Goal: Task Accomplishment & Management: Manage account settings

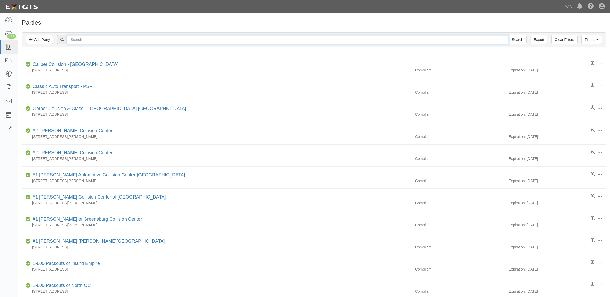
click at [107, 36] on input "text" at bounding box center [287, 39] width 441 height 9
type input "23289"
click at [508, 35] on input "Search" at bounding box center [517, 39] width 18 height 9
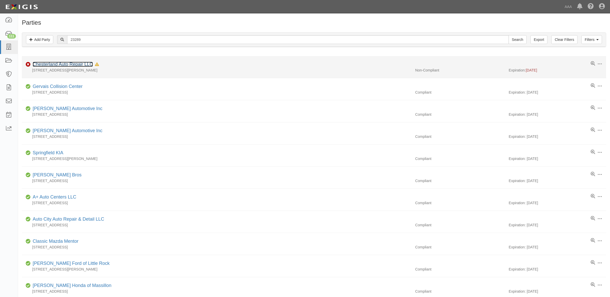
click at [71, 66] on link "Chesterland Auto Repair LLC" at bounding box center [63, 64] width 60 height 5
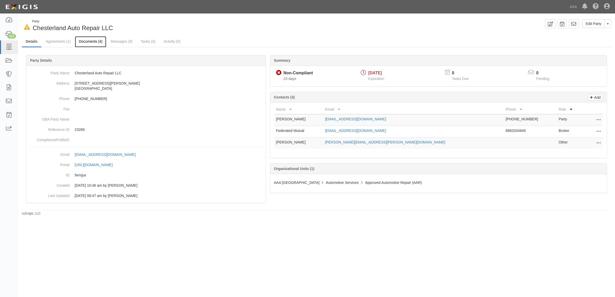
click at [86, 42] on link "Documents (4)" at bounding box center [90, 41] width 31 height 11
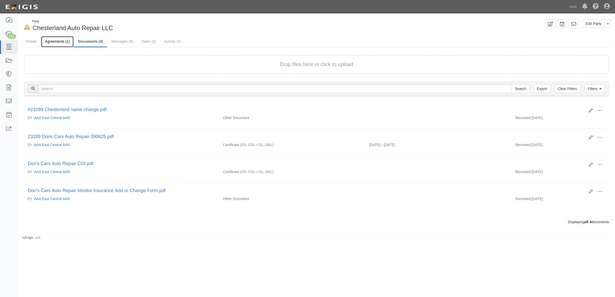
click at [50, 42] on link "Agreements (1)" at bounding box center [57, 41] width 32 height 11
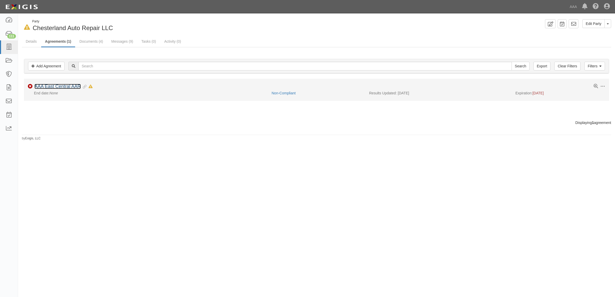
click at [74, 84] on link "AAA East Central AAR" at bounding box center [57, 86] width 46 height 5
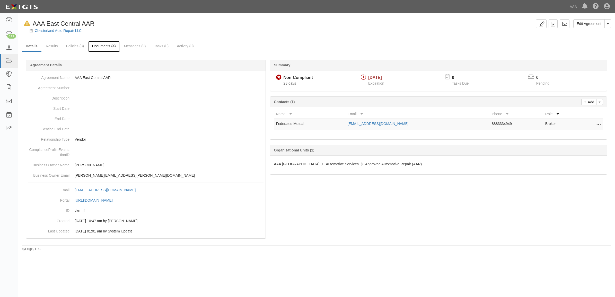
click at [115, 47] on link "Documents (4)" at bounding box center [103, 46] width 31 height 11
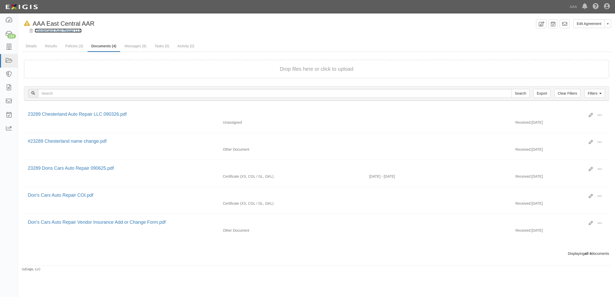
click at [66, 30] on link "Chesterland Auto Repair LLC" at bounding box center [58, 31] width 47 height 4
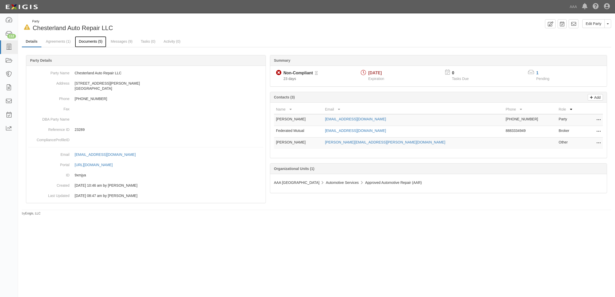
click at [87, 42] on link "Documents (5)" at bounding box center [90, 41] width 31 height 11
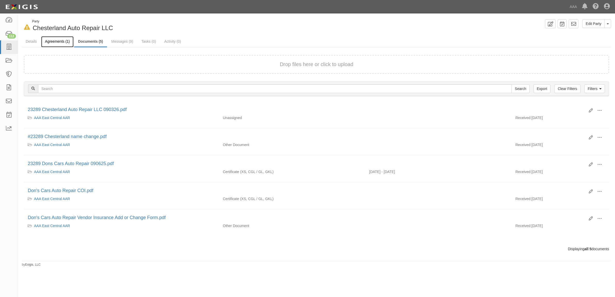
click at [60, 41] on link "Agreements (1)" at bounding box center [57, 41] width 32 height 11
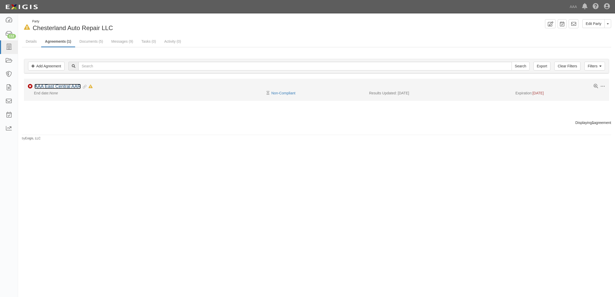
click at [57, 85] on link "AAA East Central AAR" at bounding box center [57, 86] width 46 height 5
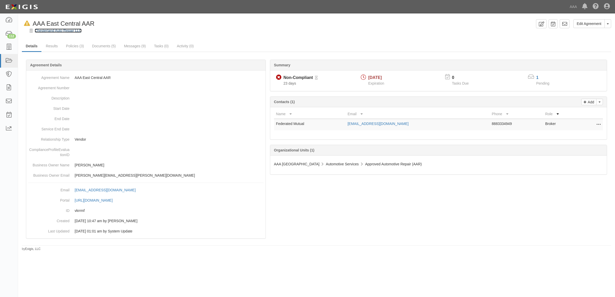
click at [57, 32] on link "Chesterland Auto Repair LLC" at bounding box center [58, 31] width 47 height 4
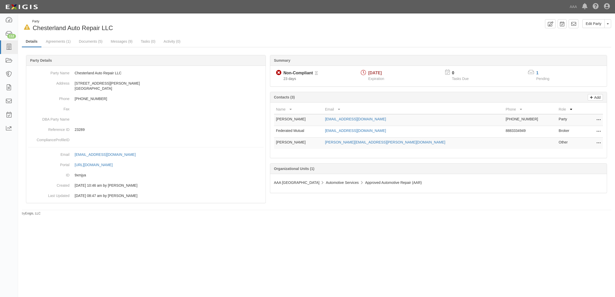
click at [601, 131] on td "Edit Delete" at bounding box center [592, 132] width 21 height 12
click at [597, 133] on icon at bounding box center [598, 131] width 4 height 7
click at [587, 132] on link "Edit" at bounding box center [580, 130] width 41 height 9
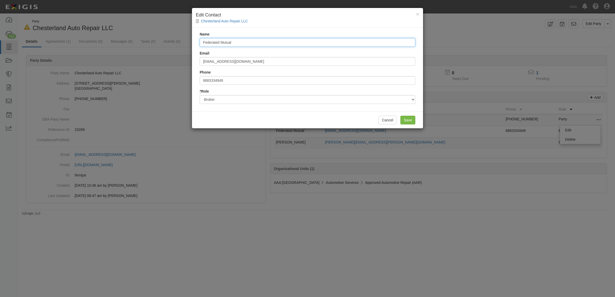
drag, startPoint x: 243, startPoint y: 44, endPoint x: 148, endPoint y: 41, distance: 94.9
click at [148, 41] on div "× Edit Contact Chesterland Auto Repair LLC Name Federated Mutual Email clientco…" at bounding box center [307, 148] width 615 height 297
type input "Yvonne Kinney"
type input "ykinney@seibertkeck.com"
type input "3308673140"
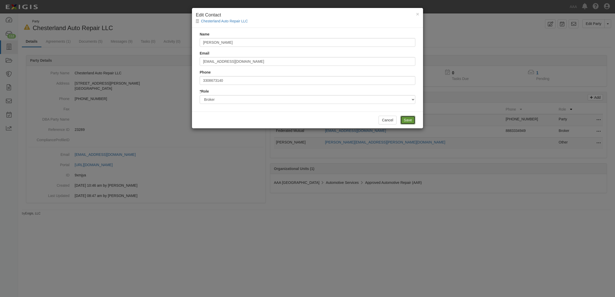
click at [406, 118] on input "Save" at bounding box center [407, 120] width 15 height 9
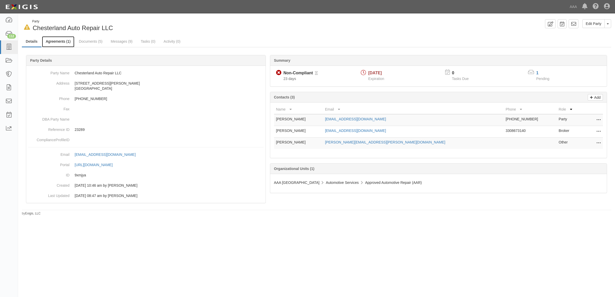
click at [65, 42] on link "Agreements (1)" at bounding box center [58, 41] width 32 height 11
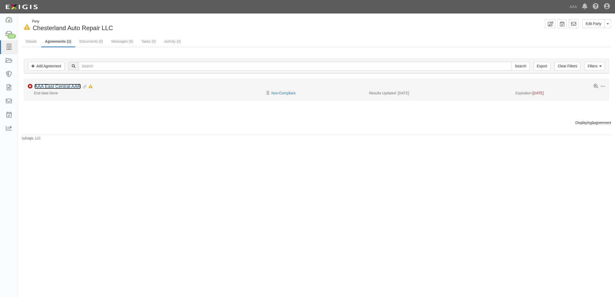
click at [70, 87] on link "AAA East Central AAR" at bounding box center [57, 86] width 46 height 5
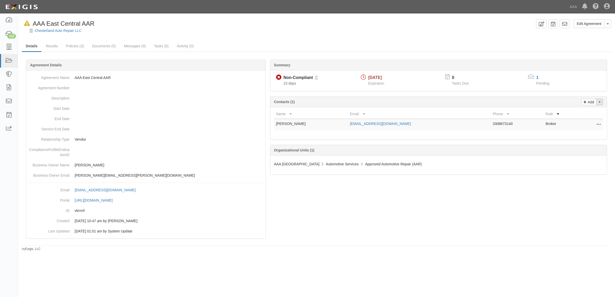
click at [602, 104] on button "Toggle Contact Dropdown" at bounding box center [599, 102] width 7 height 6
click at [588, 114] on link "Change contacts" at bounding box center [582, 111] width 41 height 7
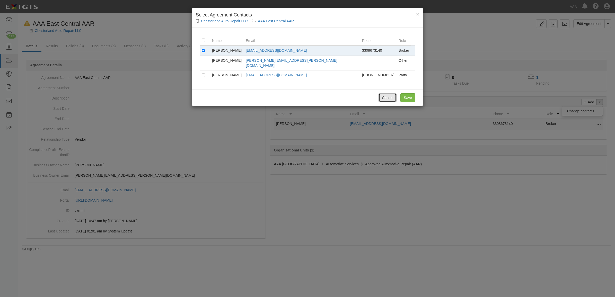
click at [387, 93] on button "Cancel" at bounding box center [387, 97] width 18 height 9
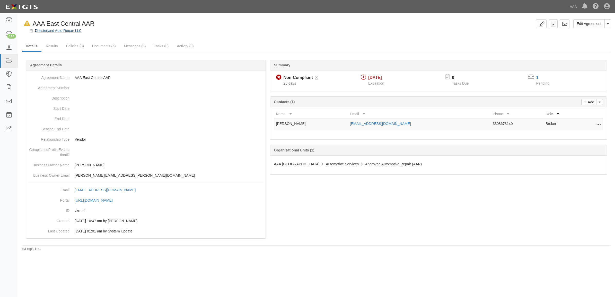
click at [73, 31] on link "Chesterland Auto Repair LLC" at bounding box center [58, 31] width 47 height 4
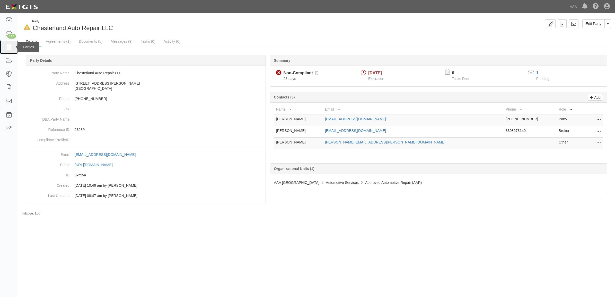
click at [11, 46] on icon at bounding box center [8, 47] width 7 height 6
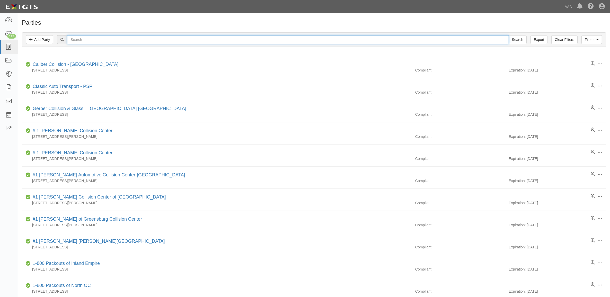
click at [107, 39] on input "text" at bounding box center [287, 39] width 441 height 9
type input "365118"
click at [508, 35] on input "Search" at bounding box center [517, 39] width 18 height 9
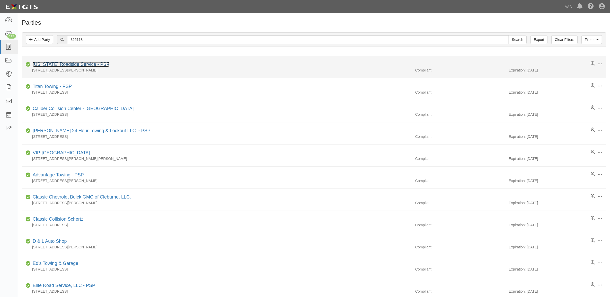
click at [72, 66] on link "Missouri Roadside Service - PSP" at bounding box center [71, 64] width 77 height 5
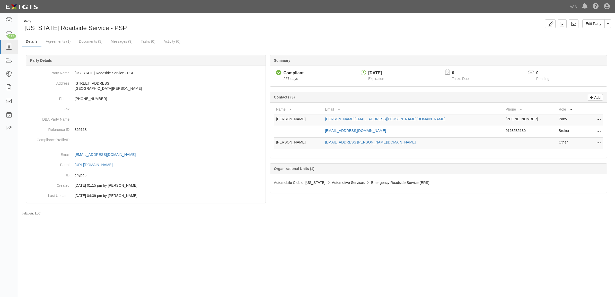
click at [594, 142] on button at bounding box center [597, 143] width 7 height 7
click at [581, 144] on link "Edit" at bounding box center [580, 141] width 41 height 9
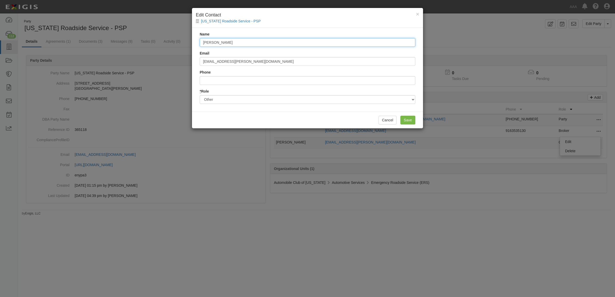
drag, startPoint x: 235, startPoint y: 44, endPoint x: 172, endPoint y: 40, distance: 63.7
click at [172, 40] on div "× Edit Contact Missouri Roadside Service - PSP Name Raegan Miranda Email mirand…" at bounding box center [307, 148] width 615 height 297
type input "Coleen Pind"
type input "pind.coleen@ace.aaa.com"
click at [411, 121] on input "Save" at bounding box center [407, 120] width 15 height 9
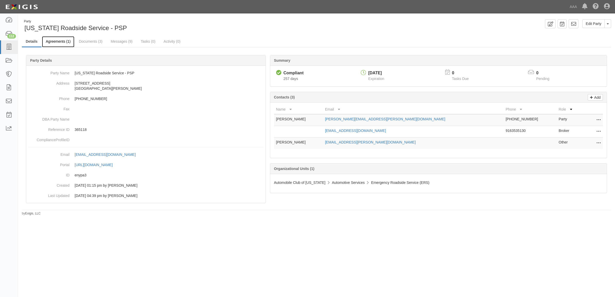
click at [62, 42] on link "Agreements (1)" at bounding box center [58, 41] width 32 height 11
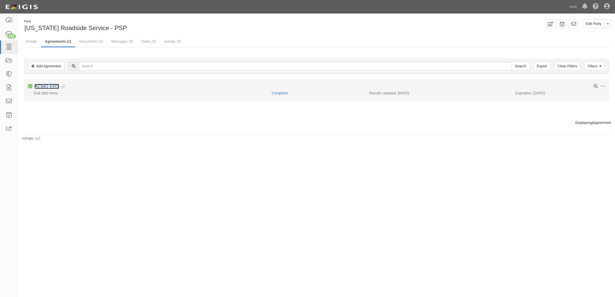
click at [56, 84] on link "ACMO ERS" at bounding box center [46, 86] width 25 height 5
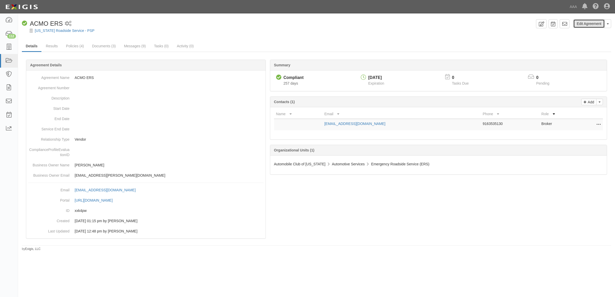
click at [588, 24] on link "Edit Agreement" at bounding box center [588, 23] width 31 height 9
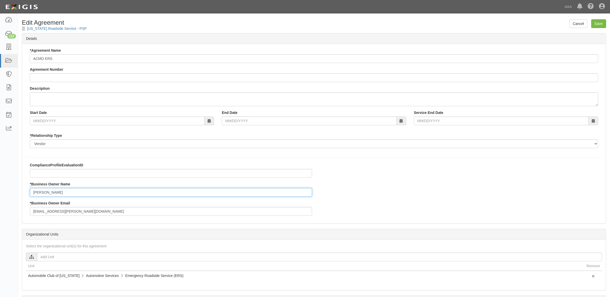
drag, startPoint x: 77, startPoint y: 193, endPoint x: -48, endPoint y: 191, distance: 125.3
click at [0, 191] on html "Toggle navigation Dashboard 112 Inbox Parties Agreements Coverages Documents Me…" at bounding box center [305, 176] width 610 height 353
type input "[PERSON_NAME]"
type input "[EMAIL_ADDRESS][PERSON_NAME][DOMAIN_NAME]"
click at [599, 25] on input "Save" at bounding box center [598, 23] width 15 height 9
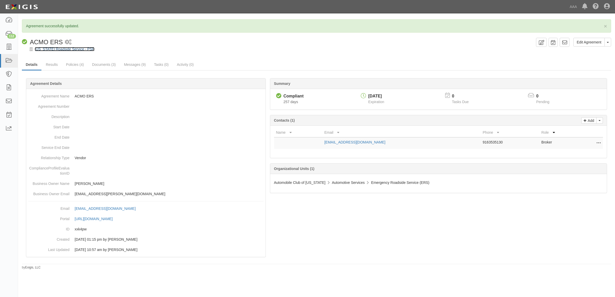
click at [67, 48] on link "[US_STATE] Roadside Service - PSP" at bounding box center [65, 49] width 60 height 4
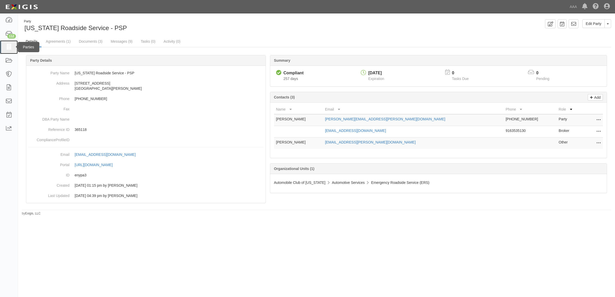
click at [8, 44] on icon at bounding box center [8, 47] width 7 height 6
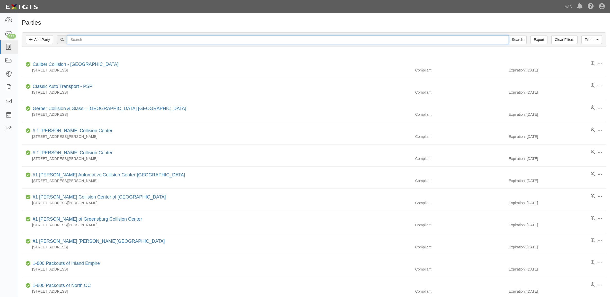
click at [98, 40] on input "text" at bounding box center [287, 39] width 441 height 9
type input "366072"
click at [508, 35] on input "Search" at bounding box center [517, 39] width 18 height 9
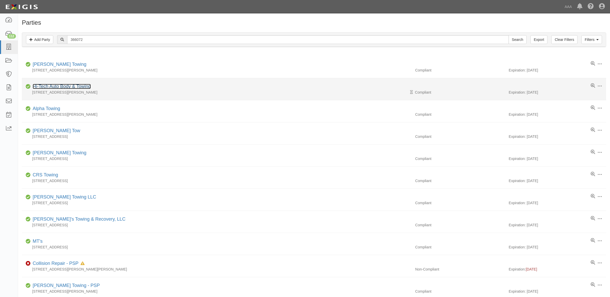
click at [62, 87] on link "Hi-Tech Auto Body & Towing" at bounding box center [62, 86] width 58 height 5
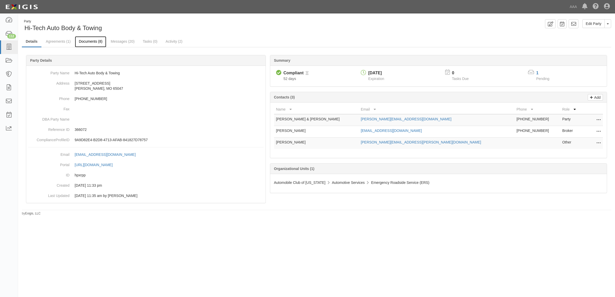
click at [95, 43] on link "Documents (8)" at bounding box center [90, 41] width 31 height 11
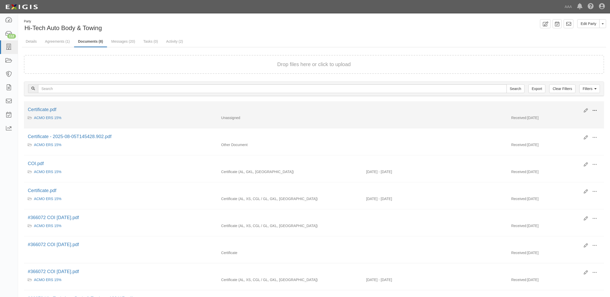
click at [593, 111] on span at bounding box center [594, 110] width 5 height 5
click at [576, 119] on link "View" at bounding box center [569, 117] width 41 height 9
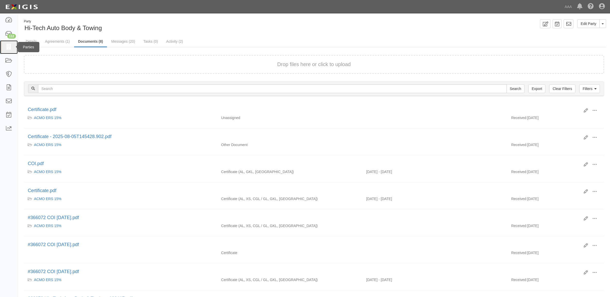
click at [12, 50] on icon at bounding box center [8, 47] width 7 height 6
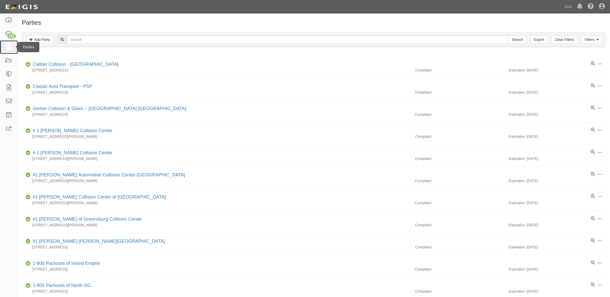
drag, startPoint x: 6, startPoint y: 48, endPoint x: 0, endPoint y: 48, distance: 5.7
click at [6, 48] on icon at bounding box center [8, 47] width 7 height 6
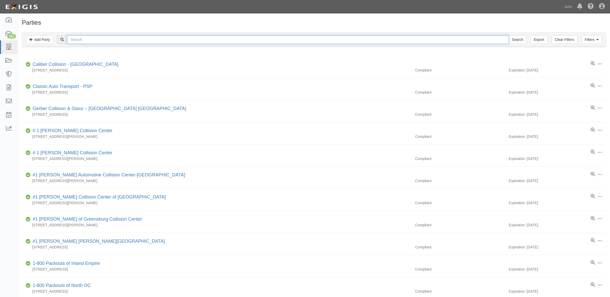
click at [85, 43] on input "text" at bounding box center [287, 39] width 441 height 9
type input "[GEOGRAPHIC_DATA]"
click at [508, 35] on input "Search" at bounding box center [517, 39] width 18 height 9
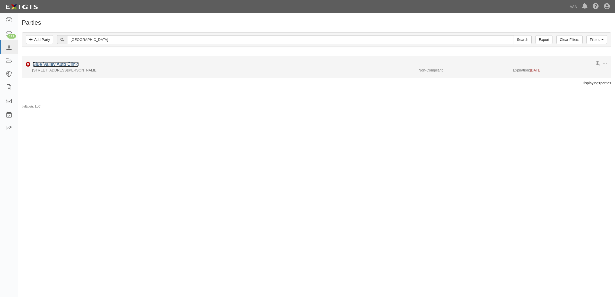
click at [70, 65] on link "Blue Valley Auto Clinic" at bounding box center [56, 64] width 46 height 5
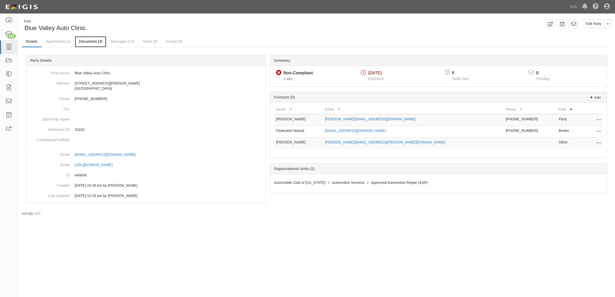
click at [95, 41] on link "Documents (4)" at bounding box center [90, 41] width 31 height 11
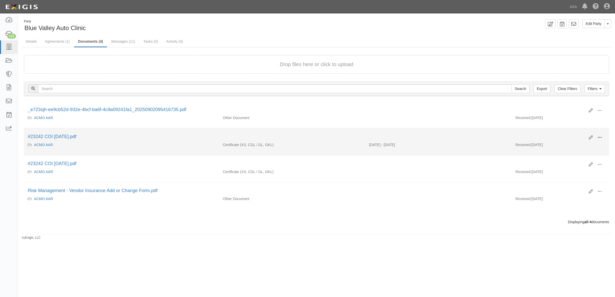
drag, startPoint x: 601, startPoint y: 138, endPoint x: 590, endPoint y: 143, distance: 12.3
click at [601, 138] on span at bounding box center [599, 137] width 5 height 5
click at [583, 145] on link "View" at bounding box center [574, 144] width 41 height 9
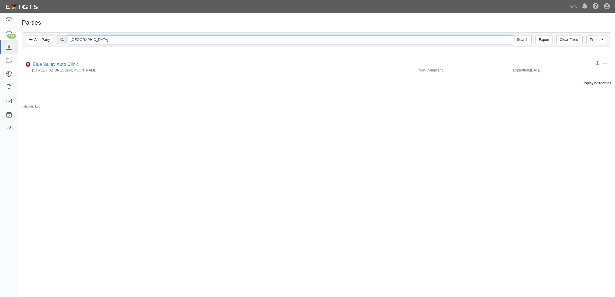
click at [106, 39] on input "[GEOGRAPHIC_DATA]" at bounding box center [290, 39] width 446 height 9
type input "Auto Clinic"
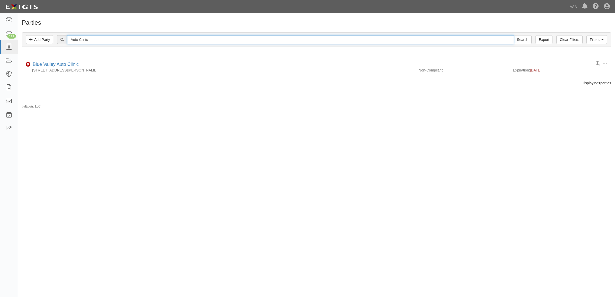
click at [513, 35] on input "Search" at bounding box center [522, 39] width 18 height 9
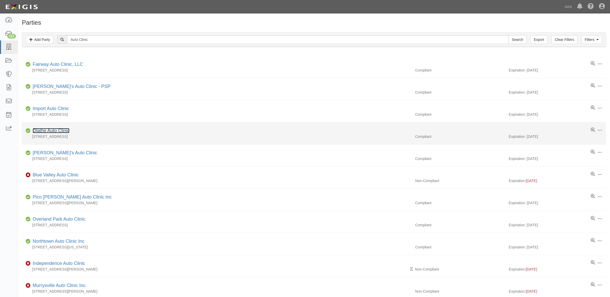
click at [55, 130] on link "Olathe Auto Clinic" at bounding box center [51, 130] width 37 height 5
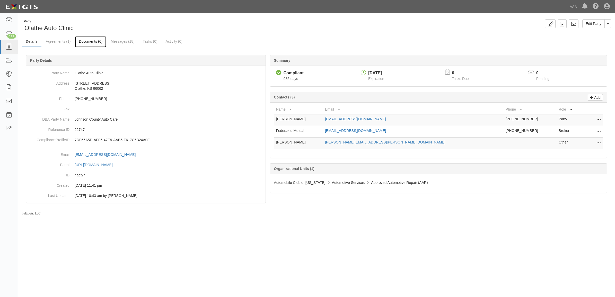
click at [98, 41] on link "Documents (6)" at bounding box center [90, 41] width 31 height 11
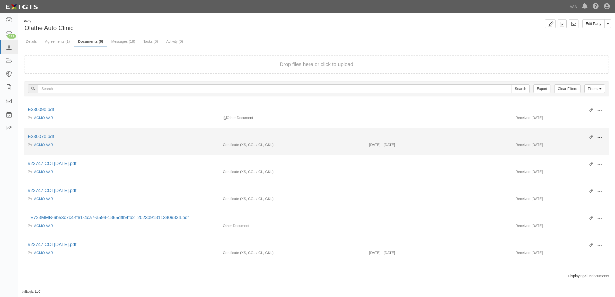
drag, startPoint x: 598, startPoint y: 136, endPoint x: 597, endPoint y: 138, distance: 2.7
click at [598, 136] on span at bounding box center [599, 137] width 5 height 5
click at [586, 143] on link "View" at bounding box center [574, 144] width 41 height 9
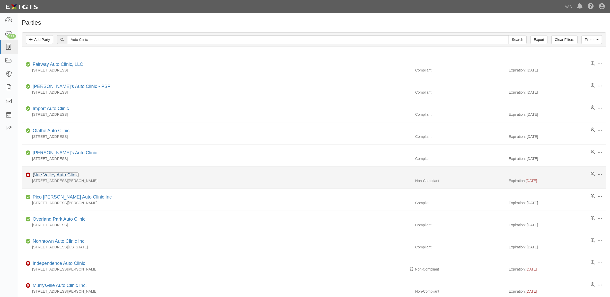
click at [59, 174] on link "Blue Valley Auto Clinic" at bounding box center [56, 174] width 46 height 5
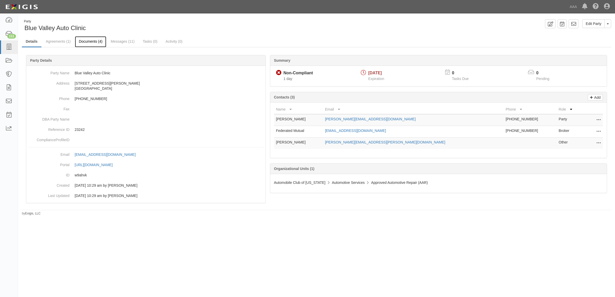
click at [95, 42] on link "Documents (4)" at bounding box center [90, 41] width 31 height 11
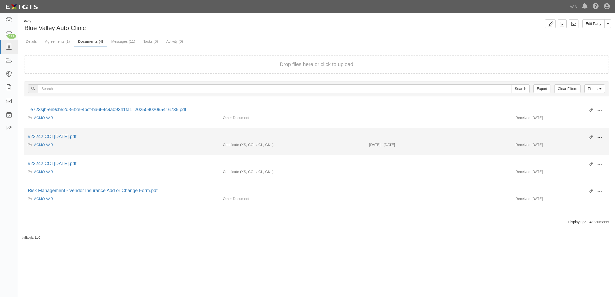
click at [601, 138] on span at bounding box center [599, 137] width 5 height 5
click at [585, 146] on link "View" at bounding box center [574, 144] width 41 height 9
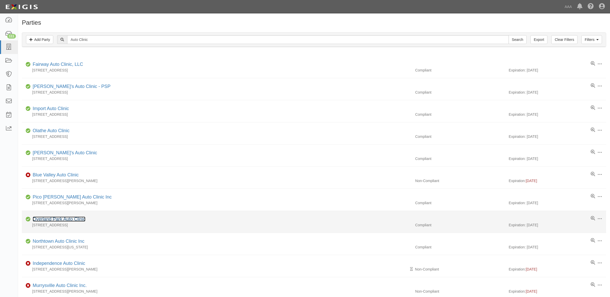
click at [67, 219] on link "Overland Park Auto Clinic" at bounding box center [59, 219] width 53 height 5
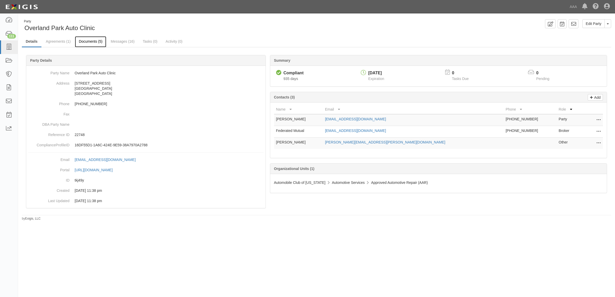
click at [100, 44] on link "Documents (5)" at bounding box center [90, 41] width 31 height 11
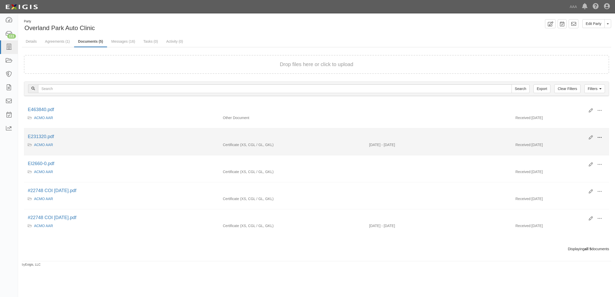
click at [599, 138] on span at bounding box center [599, 137] width 5 height 5
click at [591, 146] on link "View" at bounding box center [574, 144] width 41 height 9
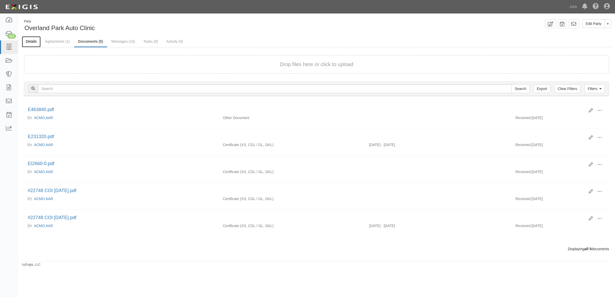
click at [29, 44] on link "Details" at bounding box center [31, 41] width 19 height 11
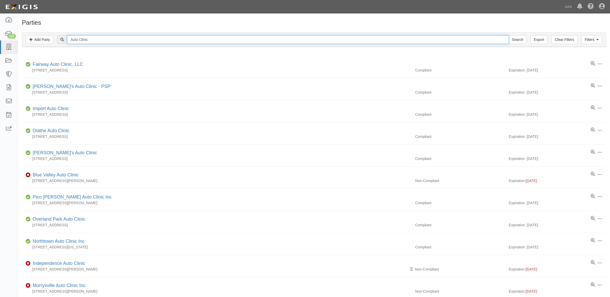
click at [101, 44] on input "Auto Clinic" at bounding box center [287, 39] width 441 height 9
click at [101, 43] on input "Auto Clinic" at bounding box center [287, 39] width 441 height 9
type input "KC Auto Clinic"
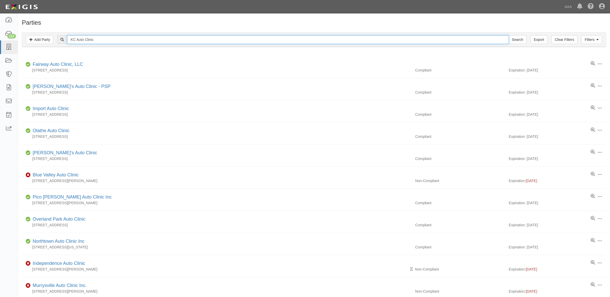
click at [508, 35] on input "Search" at bounding box center [517, 39] width 18 height 9
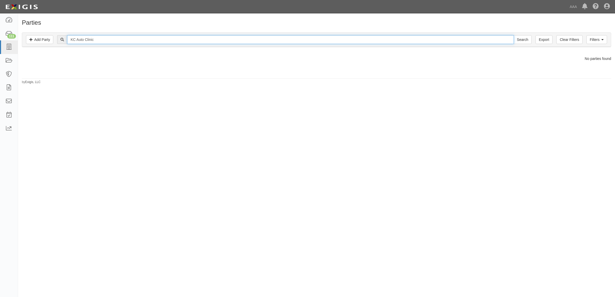
click at [101, 43] on input "KC Auto Clinic" at bounding box center [290, 39] width 446 height 9
type input "KC Auto Clinic"
click at [513, 35] on input "Search" at bounding box center [522, 39] width 18 height 9
click at [101, 43] on input "KC Auto Clinic" at bounding box center [290, 39] width 446 height 9
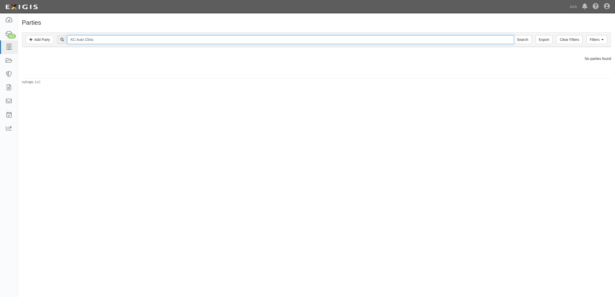
drag, startPoint x: 0, startPoint y: 0, endPoint x: 103, endPoint y: 48, distance: 114.1
click at [103, 47] on div "Filters Add Party Clear Filters Export KC Auto Clinic Search Filters" at bounding box center [316, 40] width 588 height 14
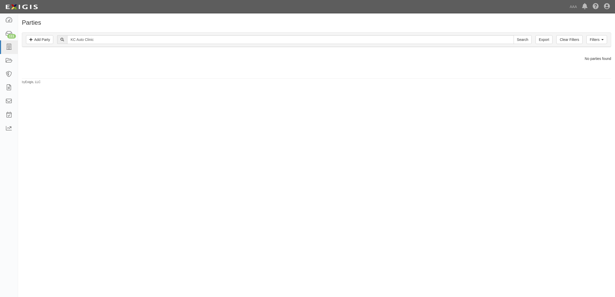
click at [103, 48] on div "Filters Add Party Clear Filters Export KC Auto Clinic Search Filters Compliance…" at bounding box center [316, 41] width 597 height 24
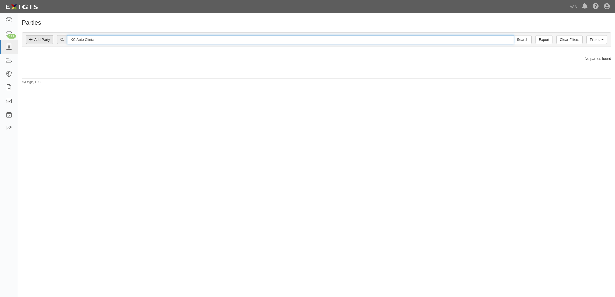
drag, startPoint x: 106, startPoint y: 42, endPoint x: 31, endPoint y: 35, distance: 75.1
click at [31, 35] on div "Filters Add Party Clear Filters Export KC Auto Clinic Search Filters" at bounding box center [316, 40] width 588 height 14
type input "L"
type input "[US_STATE] City Auto Clinic"
click at [513, 35] on input "Search" at bounding box center [522, 39] width 18 height 9
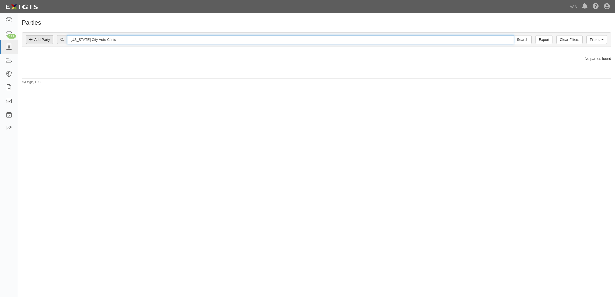
drag, startPoint x: 131, startPoint y: 39, endPoint x: 33, endPoint y: 38, distance: 97.2
click at [38, 39] on div "Filters Add Party Clear Filters Export Kansas City Auto Clinic Search Filters" at bounding box center [316, 40] width 588 height 14
type input "Auto Clinic"
click at [513, 35] on input "Search" at bounding box center [522, 39] width 18 height 9
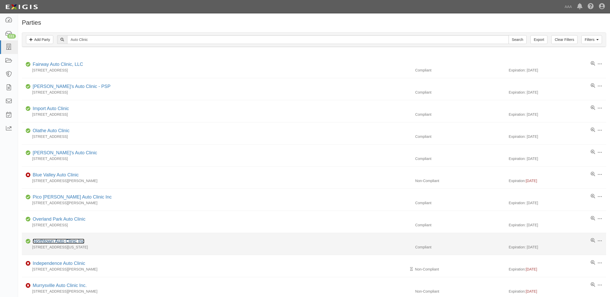
click at [66, 244] on link "Northtown Auto Clinic Inc" at bounding box center [59, 241] width 52 height 5
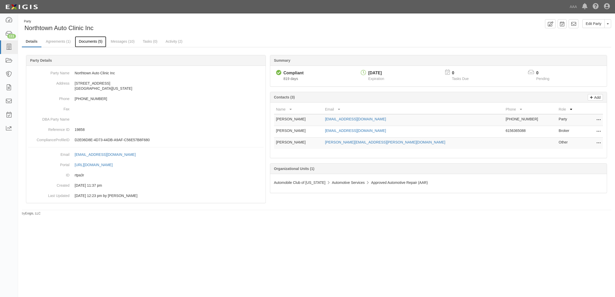
click at [96, 42] on link "Documents (5)" at bounding box center [90, 41] width 31 height 11
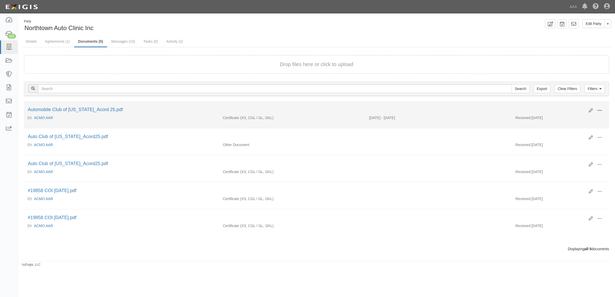
click at [601, 110] on span at bounding box center [599, 110] width 5 height 5
click at [585, 117] on link "View" at bounding box center [574, 117] width 41 height 9
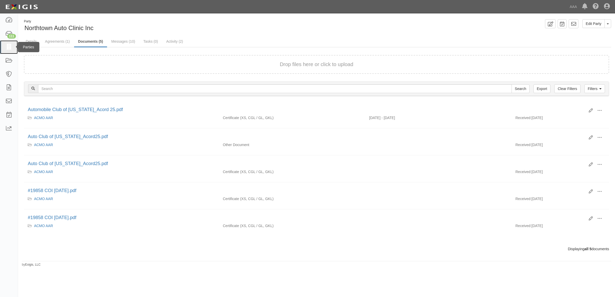
click at [8, 45] on icon at bounding box center [8, 47] width 7 height 6
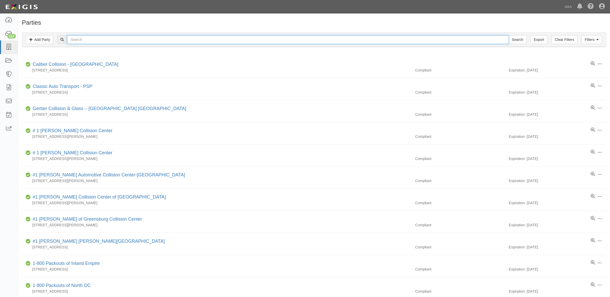
click at [94, 40] on input "text" at bounding box center [287, 39] width 441 height 9
type input "0"
type input "144251"
click at [508, 35] on input "Search" at bounding box center [517, 39] width 18 height 9
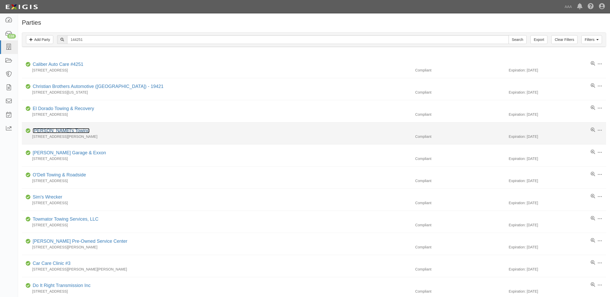
click at [56, 130] on link "[PERSON_NAME]'s Towing" at bounding box center [61, 130] width 57 height 5
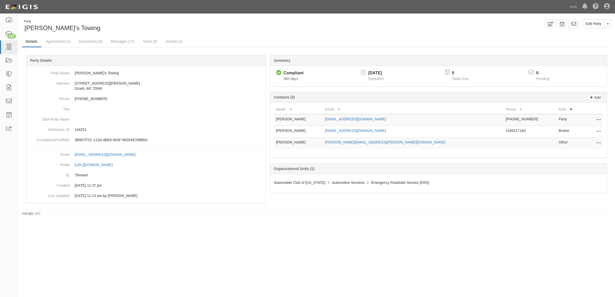
click at [597, 130] on icon at bounding box center [598, 131] width 4 height 7
click at [586, 132] on link "Edit" at bounding box center [580, 130] width 41 height 9
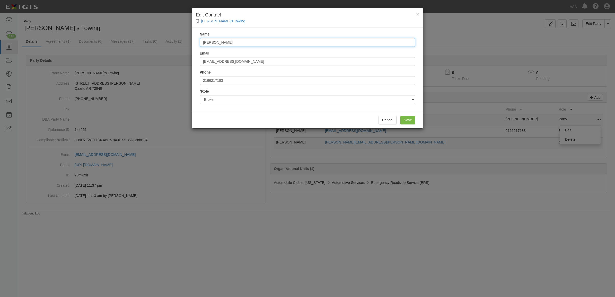
click at [255, 39] on input "Evarts Tremaine" at bounding box center [308, 42] width 216 height 9
type input "Sara Pool"
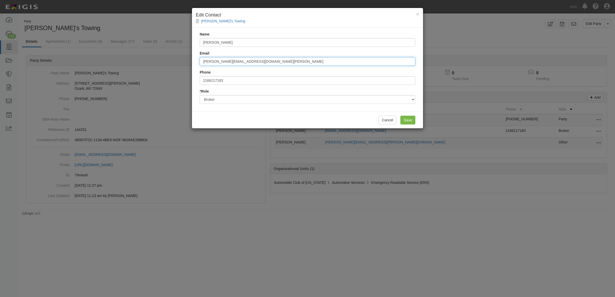
type input "sara@ma-lee.com"
type input "5019066242"
click at [408, 119] on input "Save" at bounding box center [407, 120] width 15 height 9
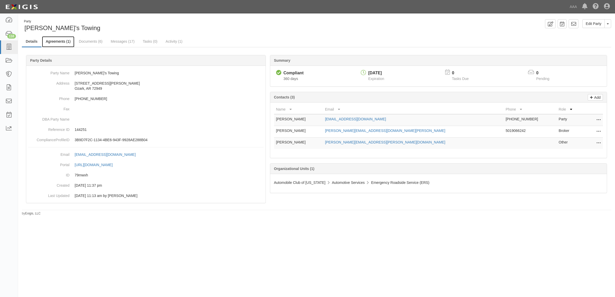
click at [65, 41] on link "Agreements (1)" at bounding box center [58, 41] width 32 height 11
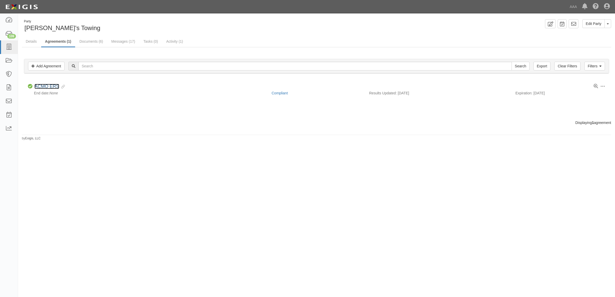
click at [57, 85] on link "ACMO ERS" at bounding box center [46, 86] width 25 height 5
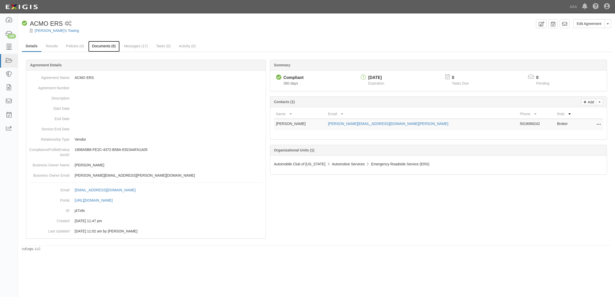
click at [103, 49] on link "Documents (6)" at bounding box center [103, 46] width 31 height 11
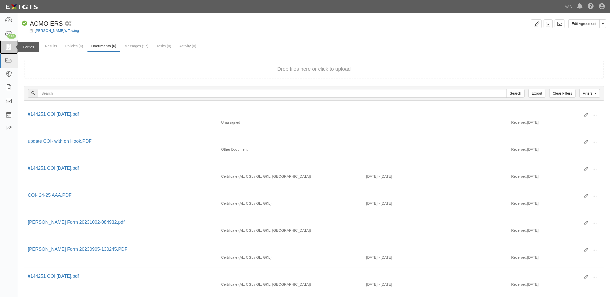
click at [10, 49] on icon at bounding box center [8, 47] width 7 height 6
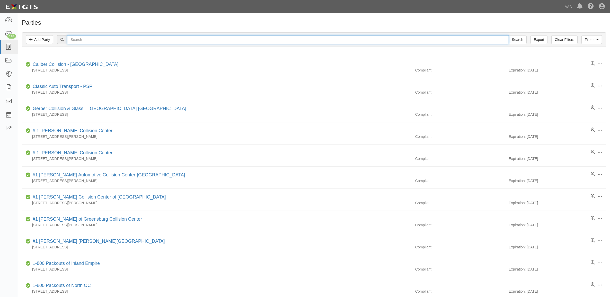
click at [87, 41] on input "text" at bounding box center [287, 39] width 441 height 9
type input "365802"
click at [508, 35] on input "Search" at bounding box center [517, 39] width 18 height 9
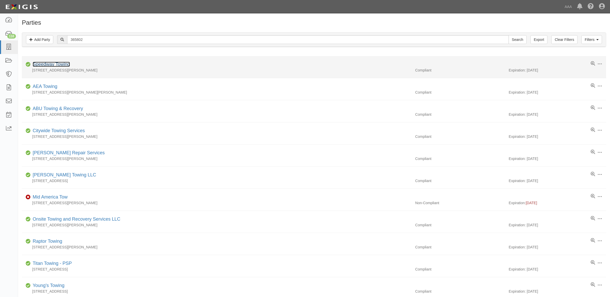
click at [65, 64] on link "Speedway Towing" at bounding box center [51, 64] width 37 height 5
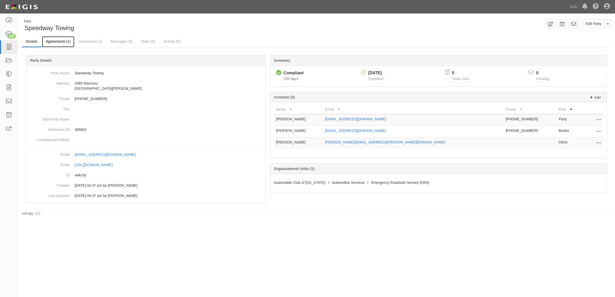
click at [48, 44] on link "Agreements (1)" at bounding box center [58, 41] width 32 height 11
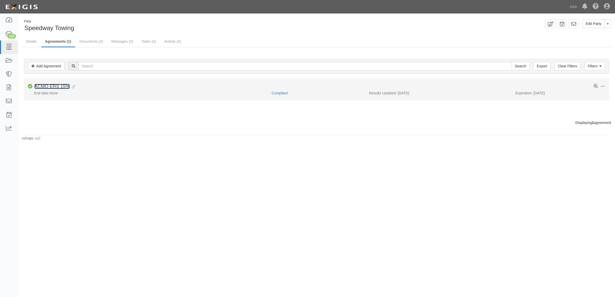
click at [59, 86] on link "ACMO ERS 15%" at bounding box center [51, 86] width 35 height 5
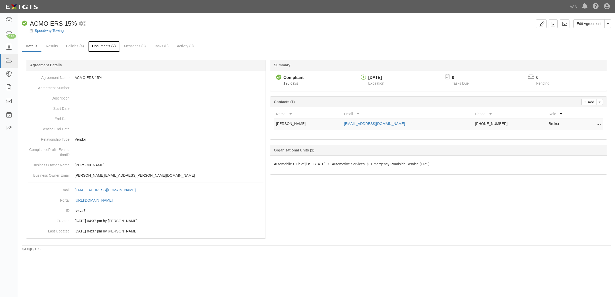
click at [111, 48] on link "Documents (2)" at bounding box center [103, 46] width 31 height 11
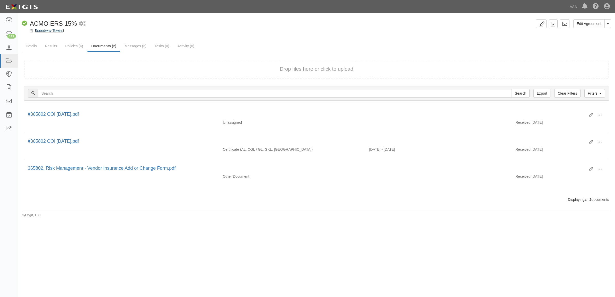
click at [54, 30] on link "Speedway Towing" at bounding box center [49, 31] width 29 height 4
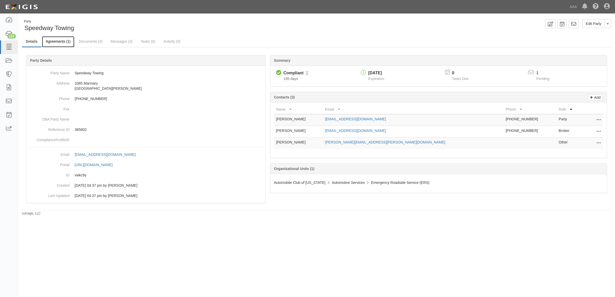
click at [59, 39] on link "Agreements (1)" at bounding box center [58, 41] width 32 height 11
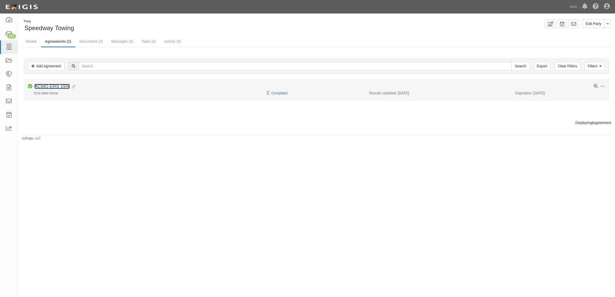
click at [58, 86] on link "ACMO ERS 15%" at bounding box center [51, 86] width 35 height 5
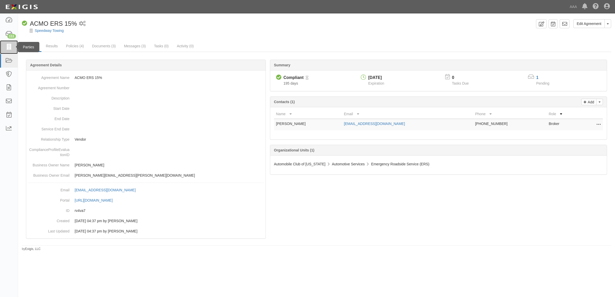
click at [5, 42] on link at bounding box center [9, 47] width 18 height 14
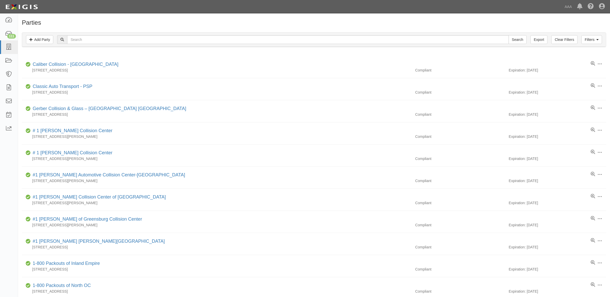
click at [82, 44] on div "Filters Add Party Clear Filters Export Search Filters" at bounding box center [314, 40] width 584 height 14
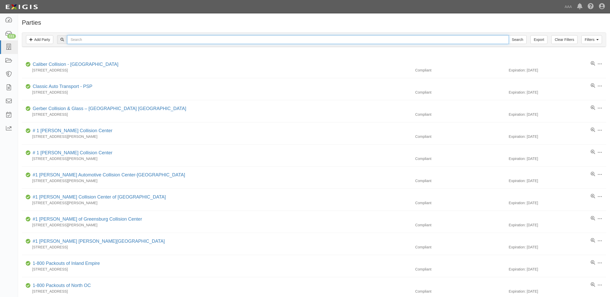
click at [83, 43] on input "text" at bounding box center [287, 39] width 441 height 9
type input "144505"
click at [508, 35] on input "Search" at bounding box center [517, 39] width 18 height 9
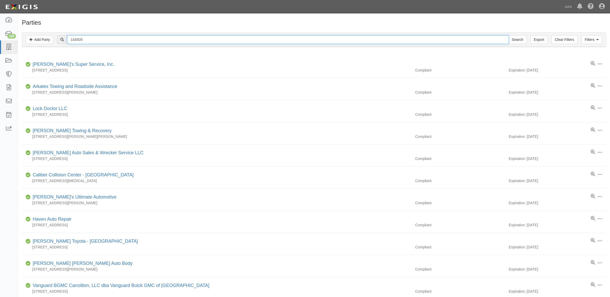
click at [88, 37] on input "144505" at bounding box center [287, 39] width 441 height 9
type input "282828"
click at [508, 35] on input "Search" at bounding box center [517, 39] width 18 height 9
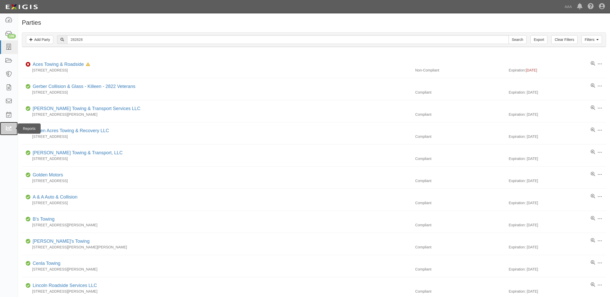
click at [9, 128] on icon at bounding box center [8, 129] width 7 height 6
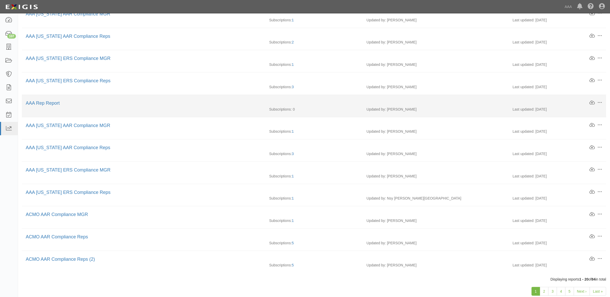
scroll to position [239, 0]
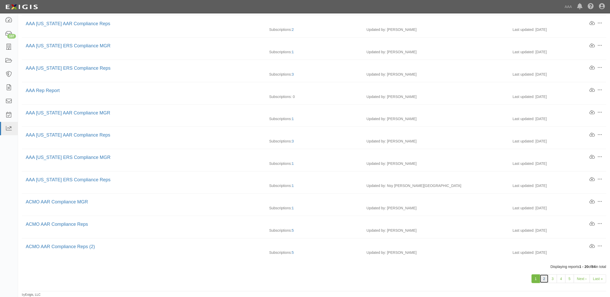
click at [543, 280] on link "2" at bounding box center [544, 278] width 9 height 9
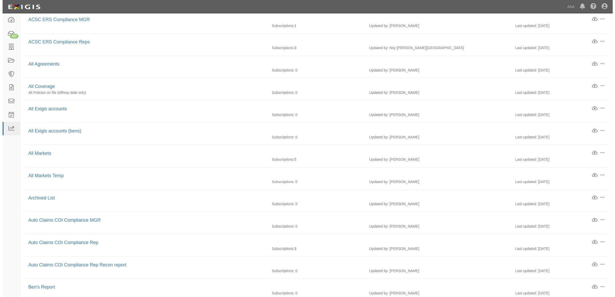
scroll to position [161, 0]
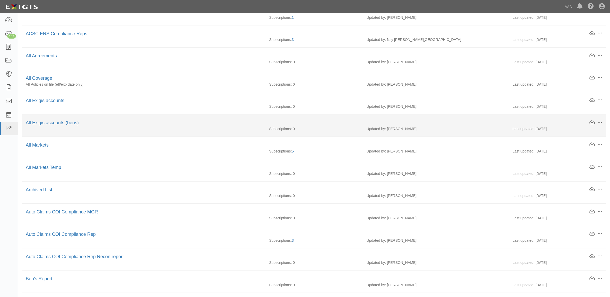
click at [598, 123] on span at bounding box center [599, 122] width 5 height 5
click at [579, 133] on link "Download" at bounding box center [575, 131] width 41 height 9
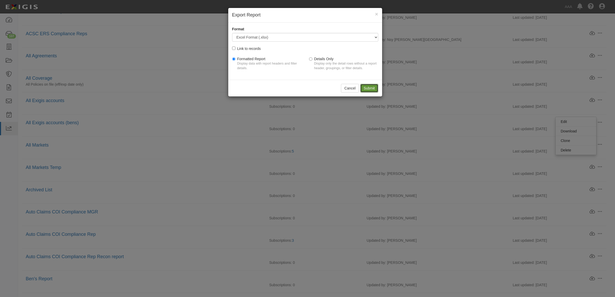
click at [370, 89] on input "Submit" at bounding box center [369, 88] width 18 height 9
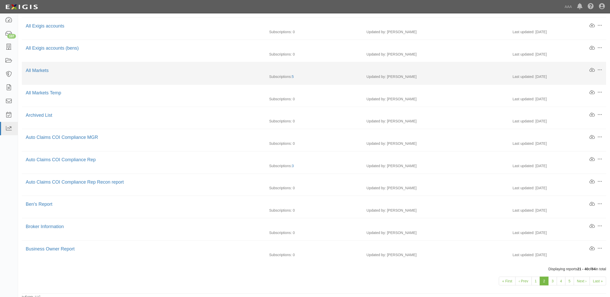
scroll to position [258, 0]
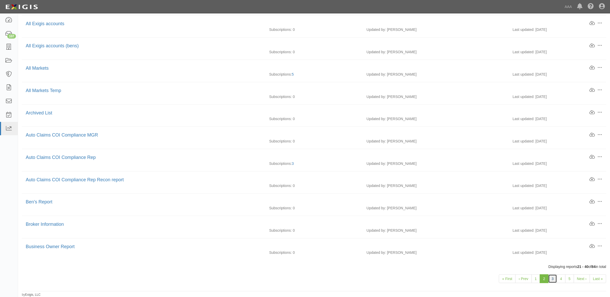
click at [553, 279] on link "3" at bounding box center [552, 278] width 9 height 9
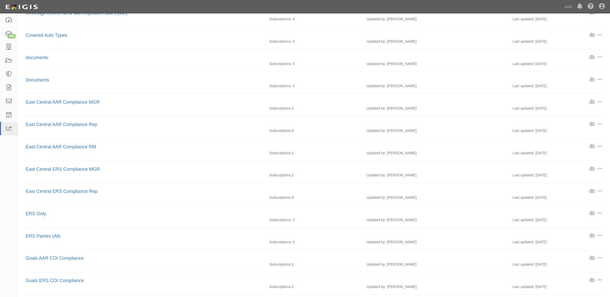
scroll to position [239, 0]
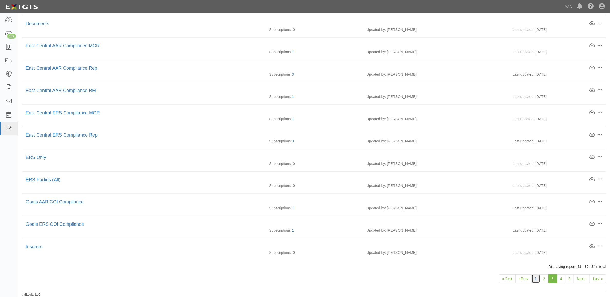
click at [534, 282] on link "1" at bounding box center [535, 278] width 9 height 9
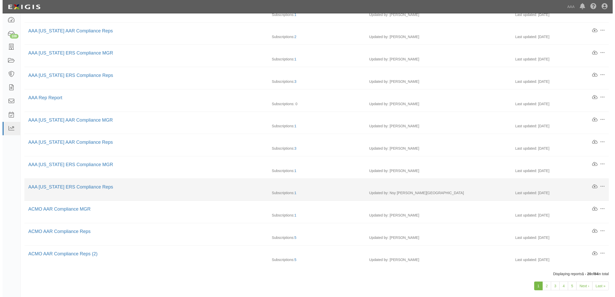
scroll to position [239, 0]
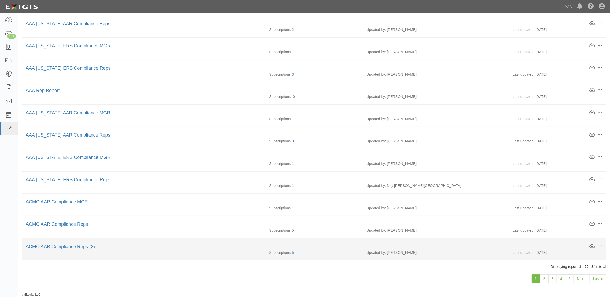
click at [599, 247] on span at bounding box center [599, 246] width 5 height 5
click at [580, 253] on link "Download" at bounding box center [575, 254] width 41 height 9
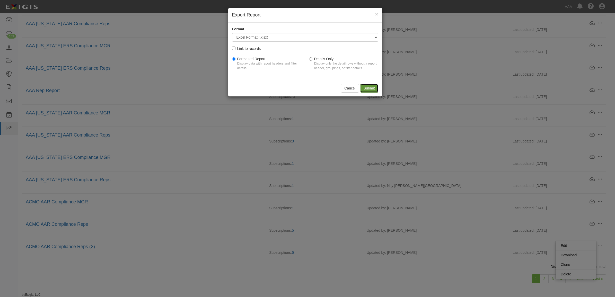
click at [374, 89] on input "Submit" at bounding box center [369, 88] width 18 height 9
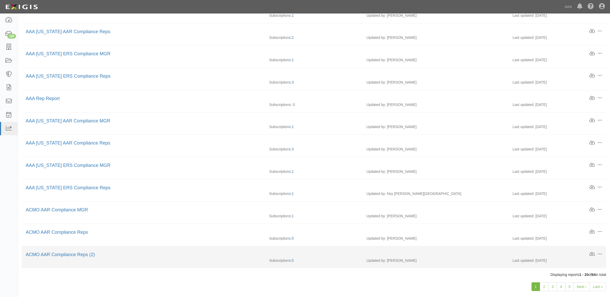
scroll to position [258, 0]
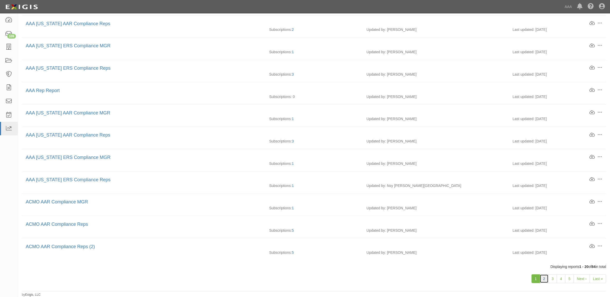
click at [544, 280] on link "2" at bounding box center [544, 278] width 9 height 9
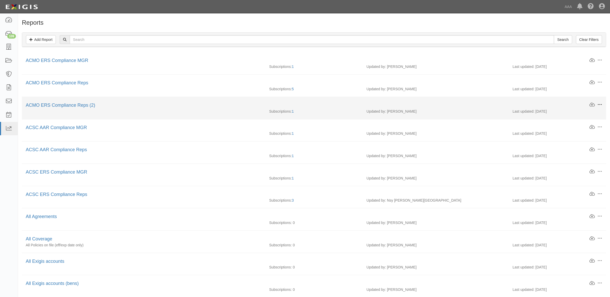
click at [599, 105] on span at bounding box center [599, 104] width 5 height 5
click at [586, 114] on link "Download" at bounding box center [575, 113] width 41 height 9
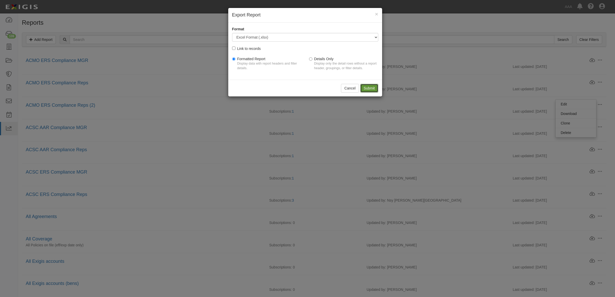
click at [368, 90] on input "Submit" at bounding box center [369, 88] width 18 height 9
